Goal: Information Seeking & Learning: Check status

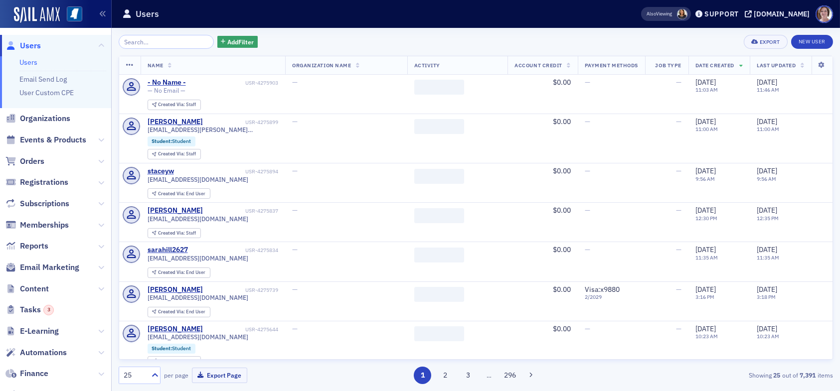
drag, startPoint x: 28, startPoint y: 44, endPoint x: 53, endPoint y: 44, distance: 24.9
click at [28, 44] on span "Users" at bounding box center [30, 45] width 21 height 11
click at [157, 42] on input "search" at bounding box center [166, 42] width 95 height 14
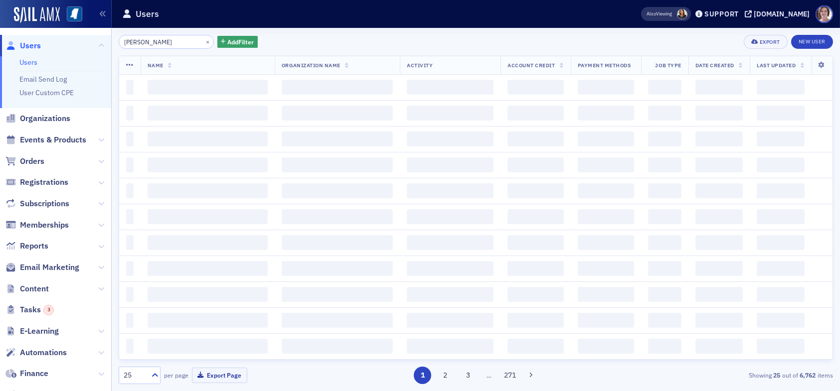
type input "maura mcdevitt"
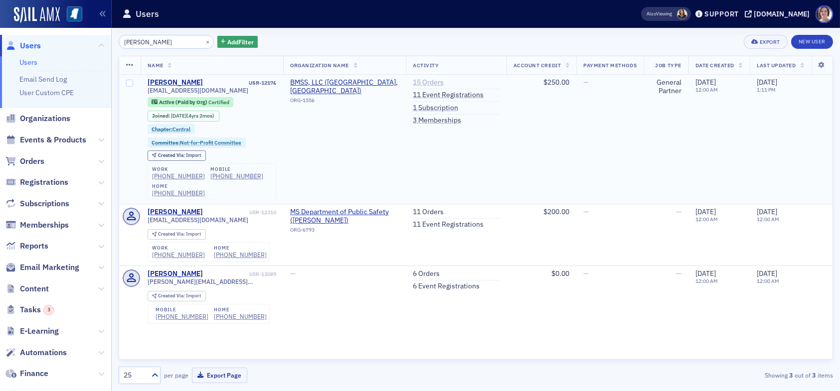
click at [421, 83] on link "15 Orders" at bounding box center [428, 82] width 31 height 9
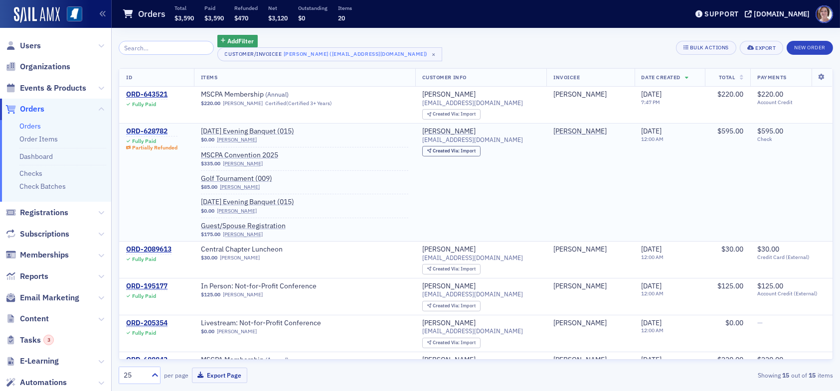
click at [149, 131] on div "ORD-628782" at bounding box center [151, 131] width 51 height 9
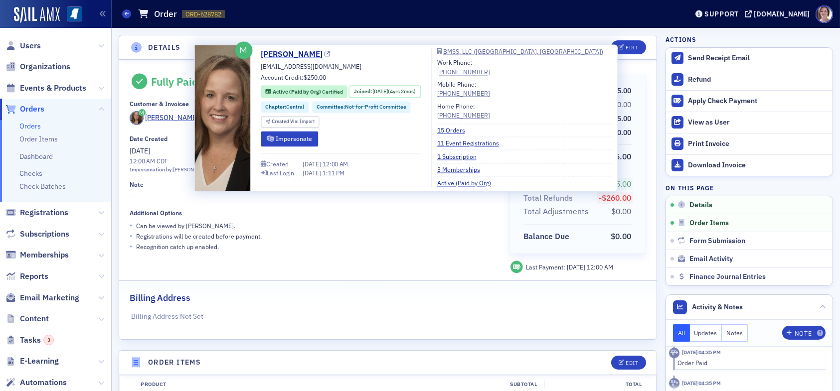
click at [283, 52] on link "[PERSON_NAME]" at bounding box center [295, 54] width 69 height 12
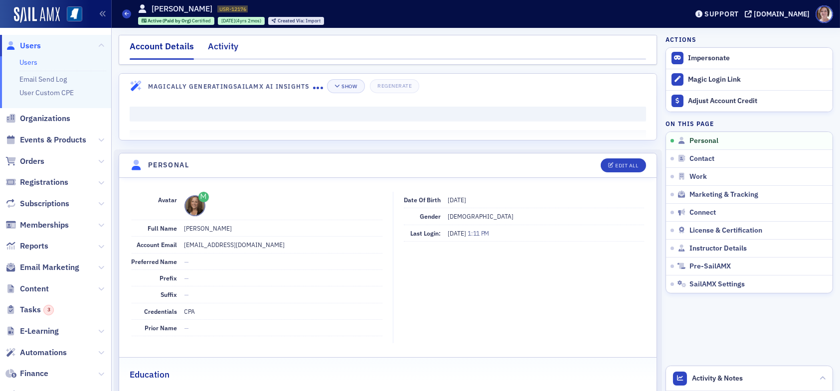
drag, startPoint x: 227, startPoint y: 40, endPoint x: 226, endPoint y: 46, distance: 6.0
click at [226, 43] on div "Activity" at bounding box center [223, 49] width 30 height 18
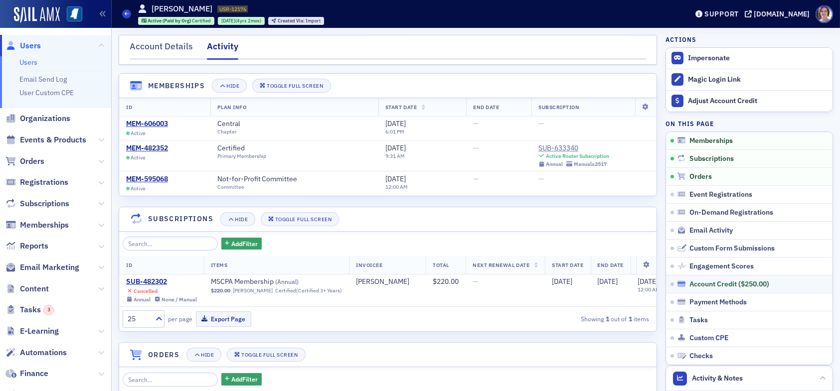
click at [721, 281] on div "Account Credit ( $250.00 )" at bounding box center [729, 284] width 80 height 9
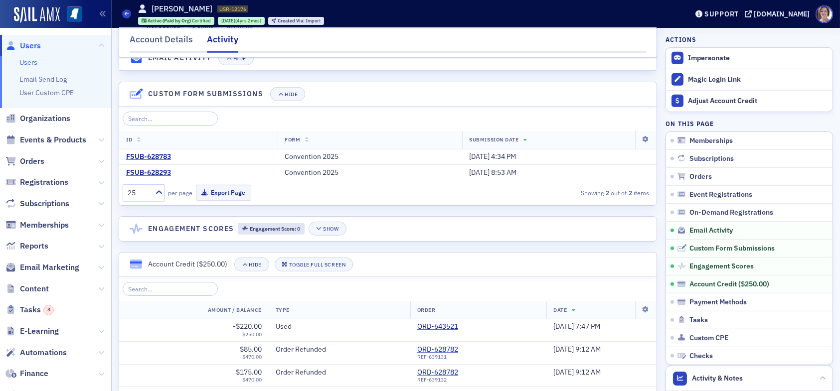
scroll to position [1453, 0]
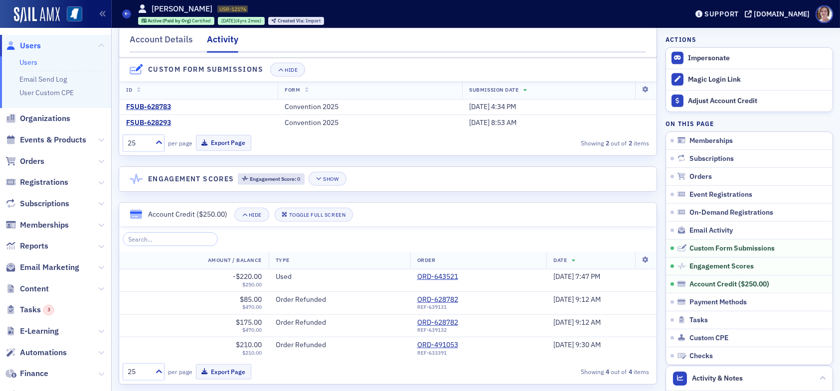
click at [32, 46] on span "Users" at bounding box center [30, 45] width 21 height 11
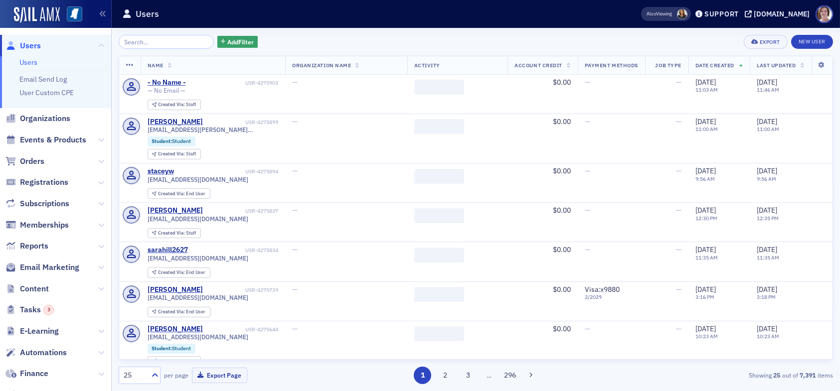
click at [162, 41] on input "search" at bounding box center [166, 42] width 95 height 14
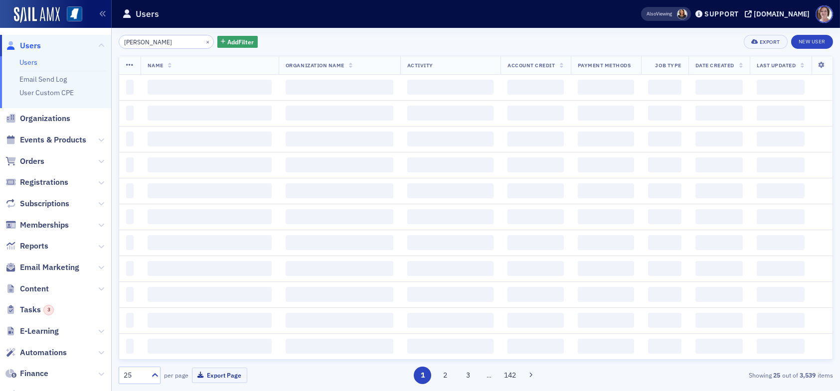
type input "[PERSON_NAME]"
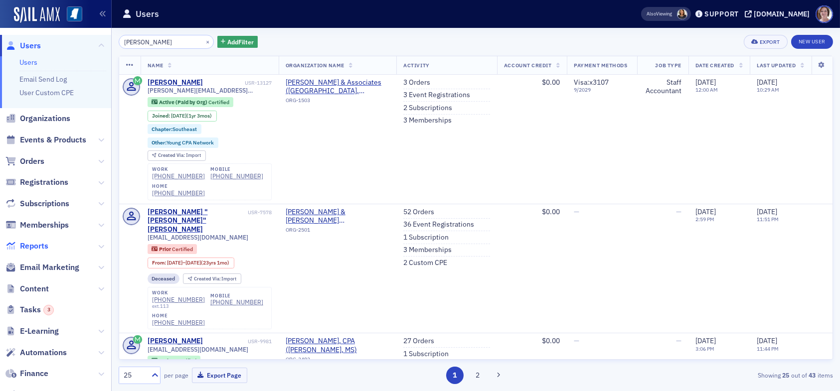
click at [42, 246] on span "Reports" at bounding box center [34, 246] width 28 height 11
